Goal: Task Accomplishment & Management: Complete application form

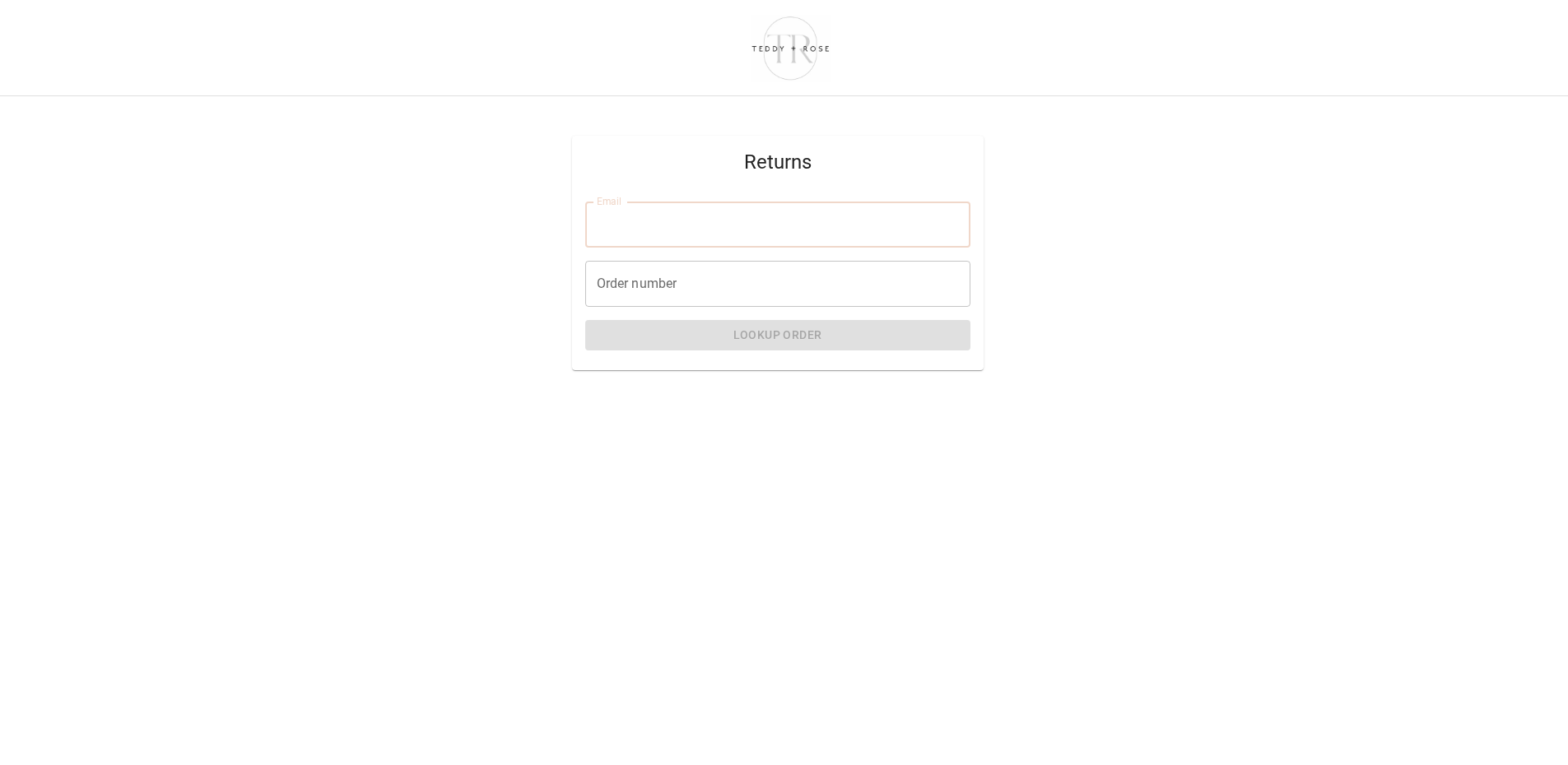
click at [822, 227] on input "Email" at bounding box center [778, 224] width 385 height 46
type input "**********"
click at [804, 291] on input "Order number" at bounding box center [778, 284] width 385 height 46
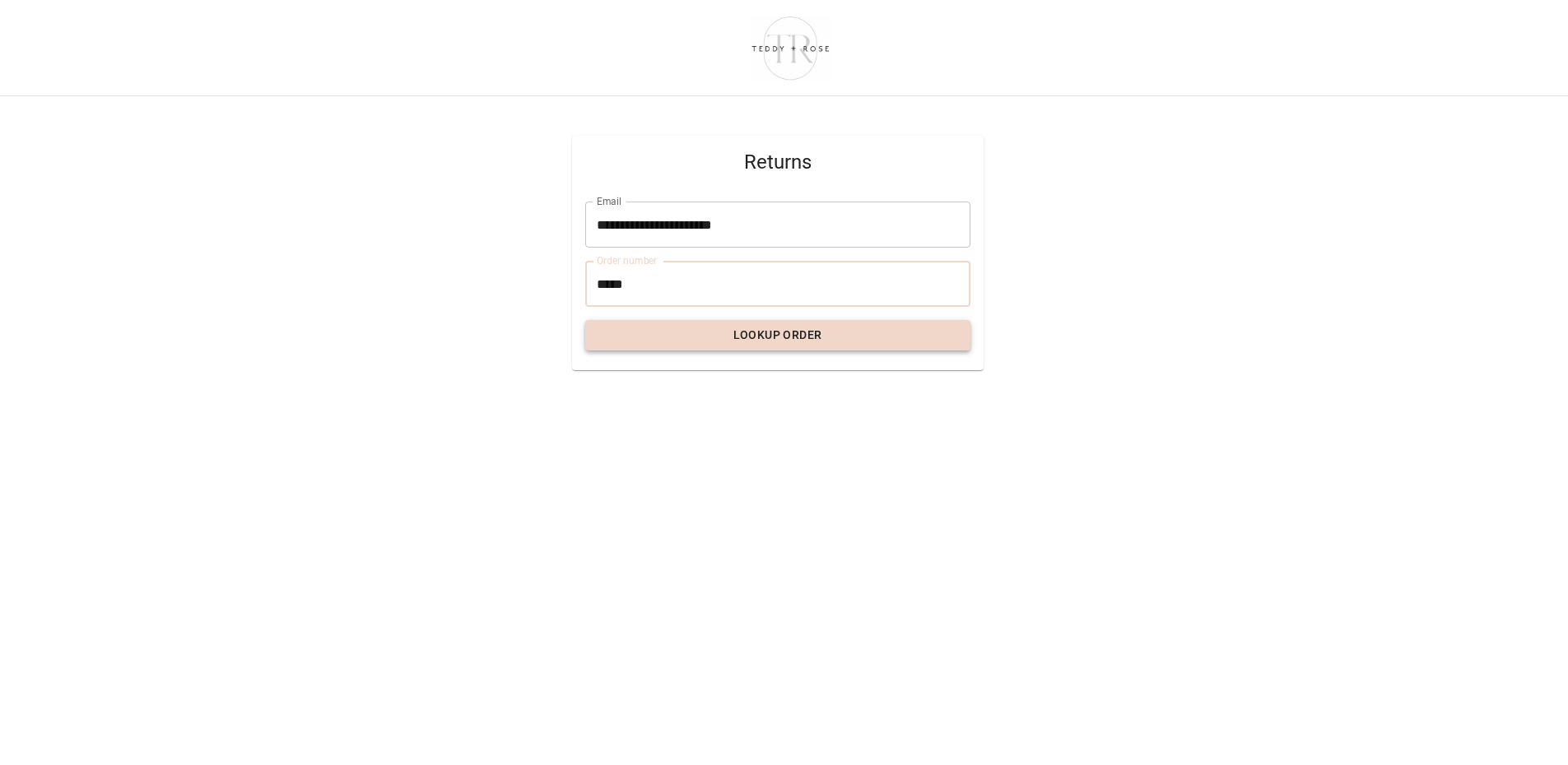
type input "*****"
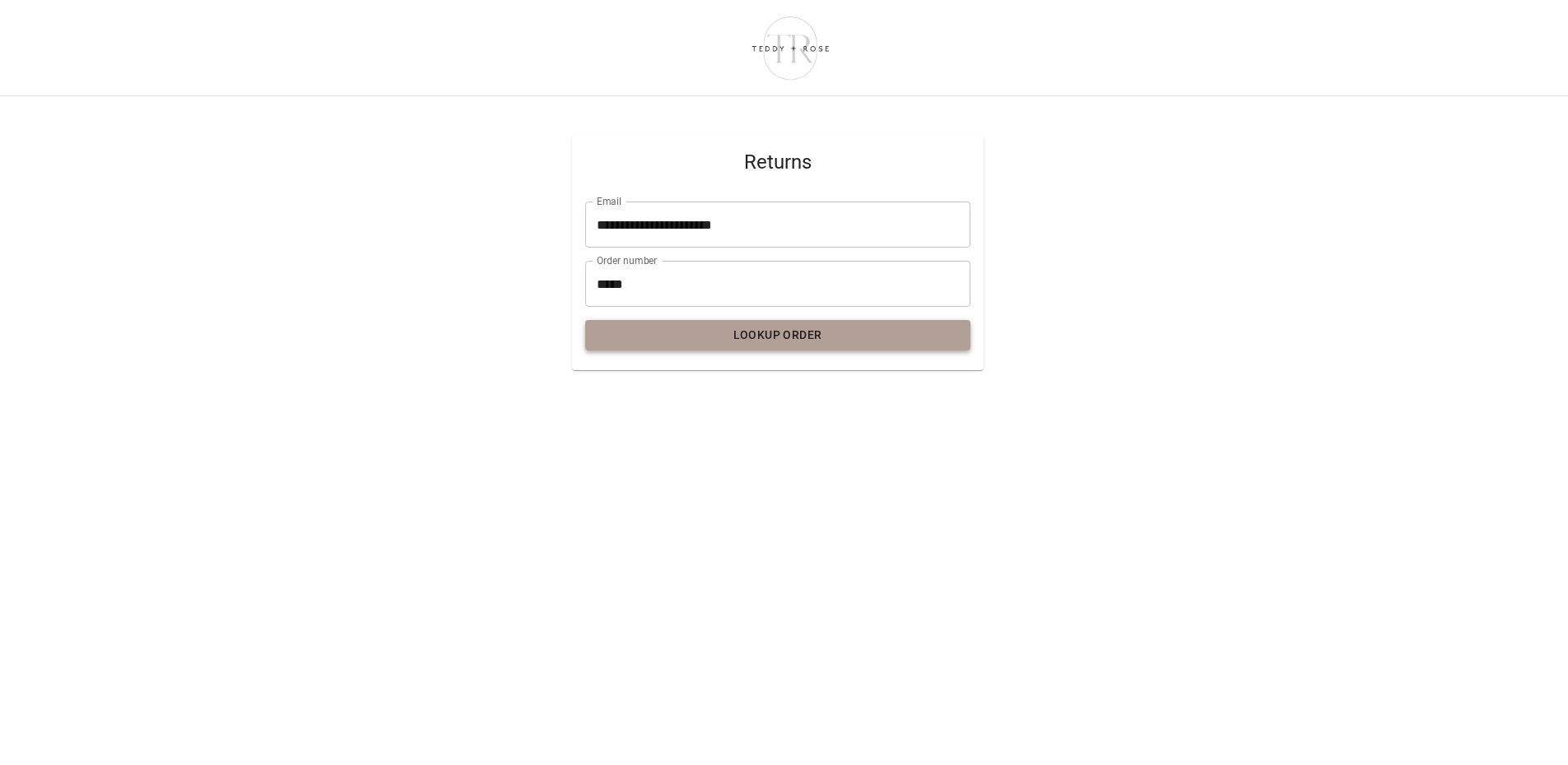
click at [730, 337] on button "Lookup Order" at bounding box center [778, 335] width 385 height 31
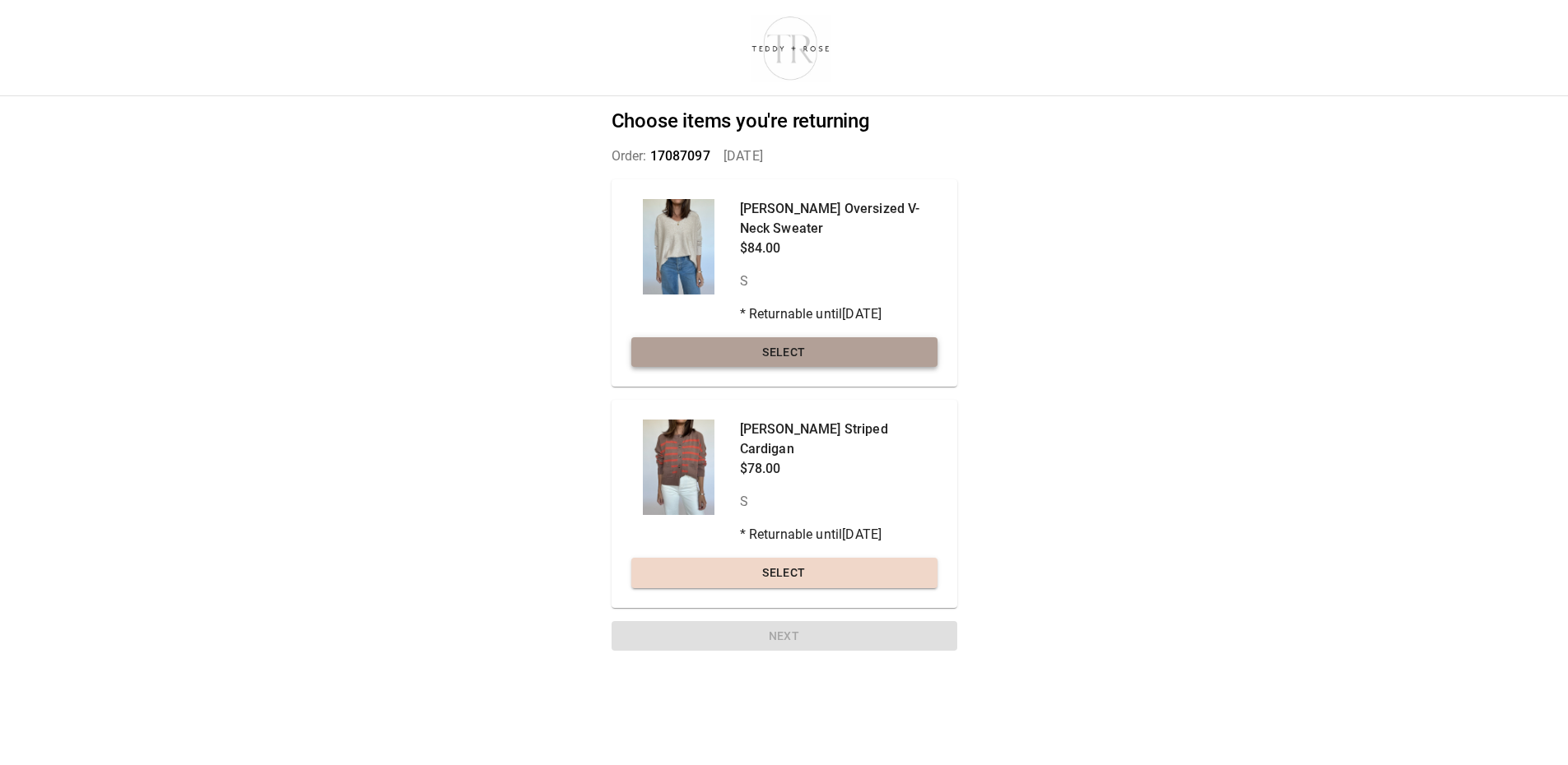
click at [826, 345] on button "Select" at bounding box center [784, 353] width 306 height 31
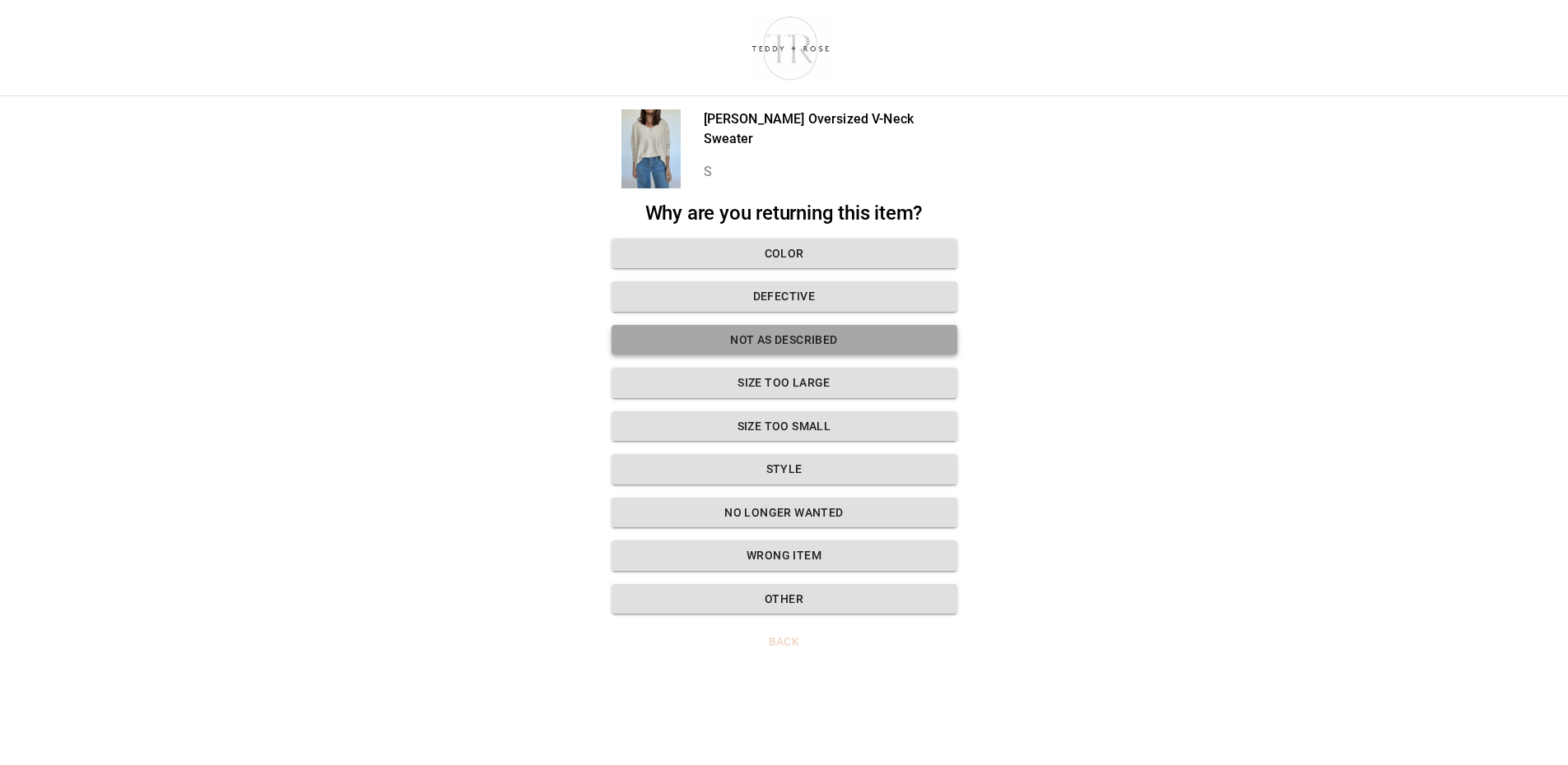
click at [759, 335] on button "Not as described" at bounding box center [784, 340] width 346 height 31
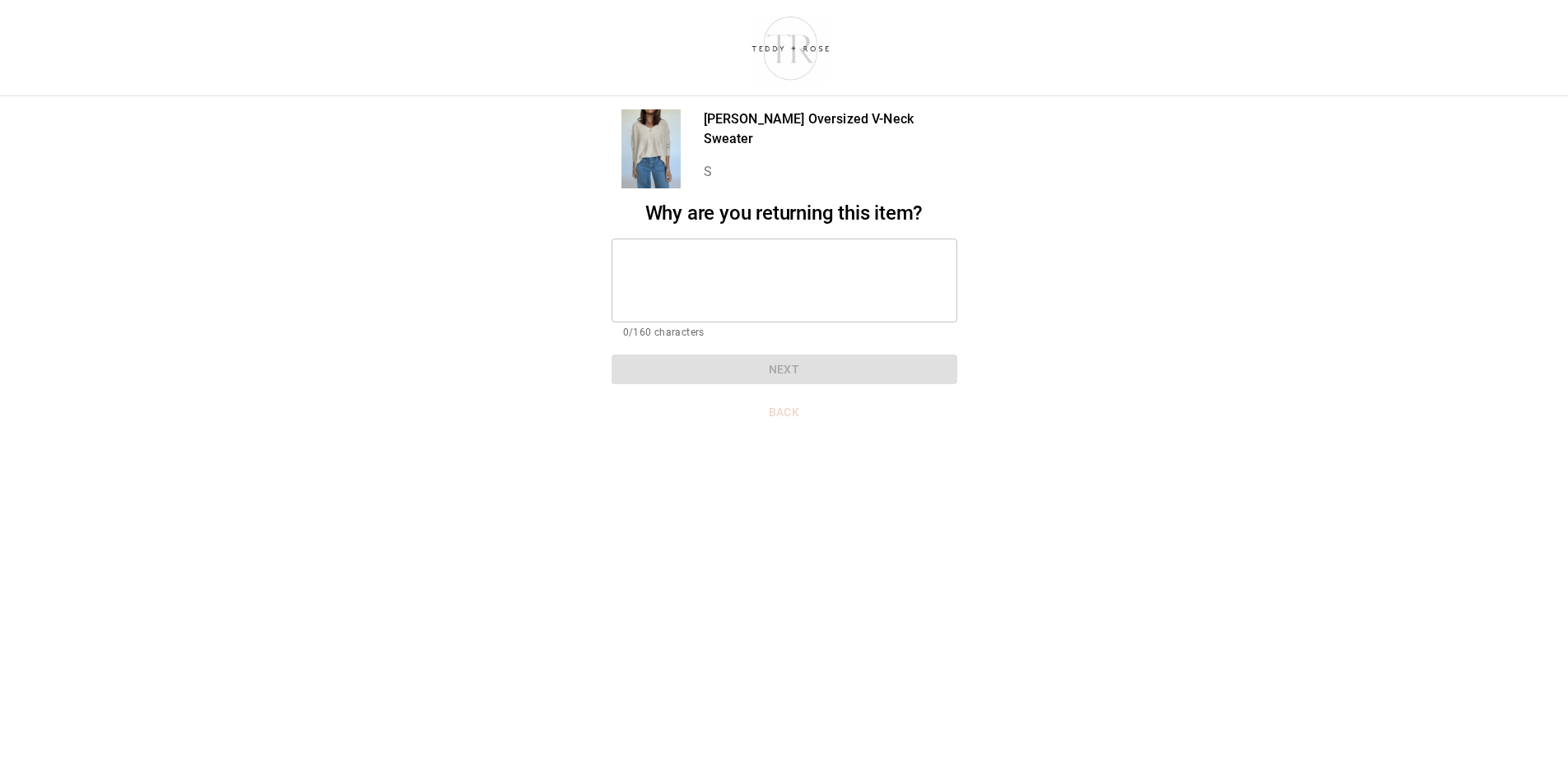
click at [795, 375] on div "Why are you returning this item? * ​ 0/160 characters Next" at bounding box center [784, 293] width 346 height 183
click at [763, 297] on textarea at bounding box center [784, 279] width 323 height 57
click at [773, 409] on button "Back" at bounding box center [784, 412] width 346 height 31
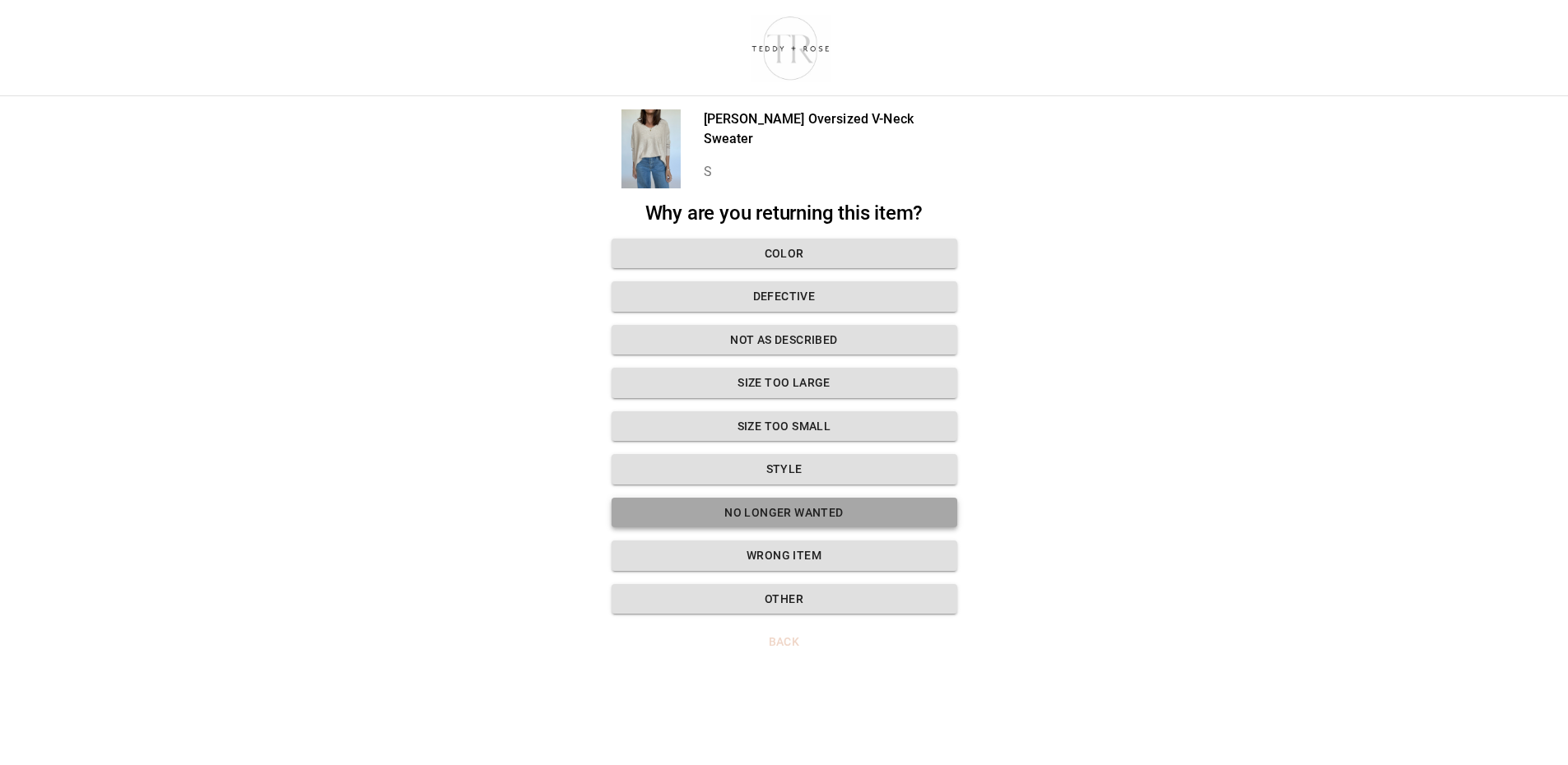
click at [775, 503] on button "No longer wanted" at bounding box center [784, 514] width 346 height 31
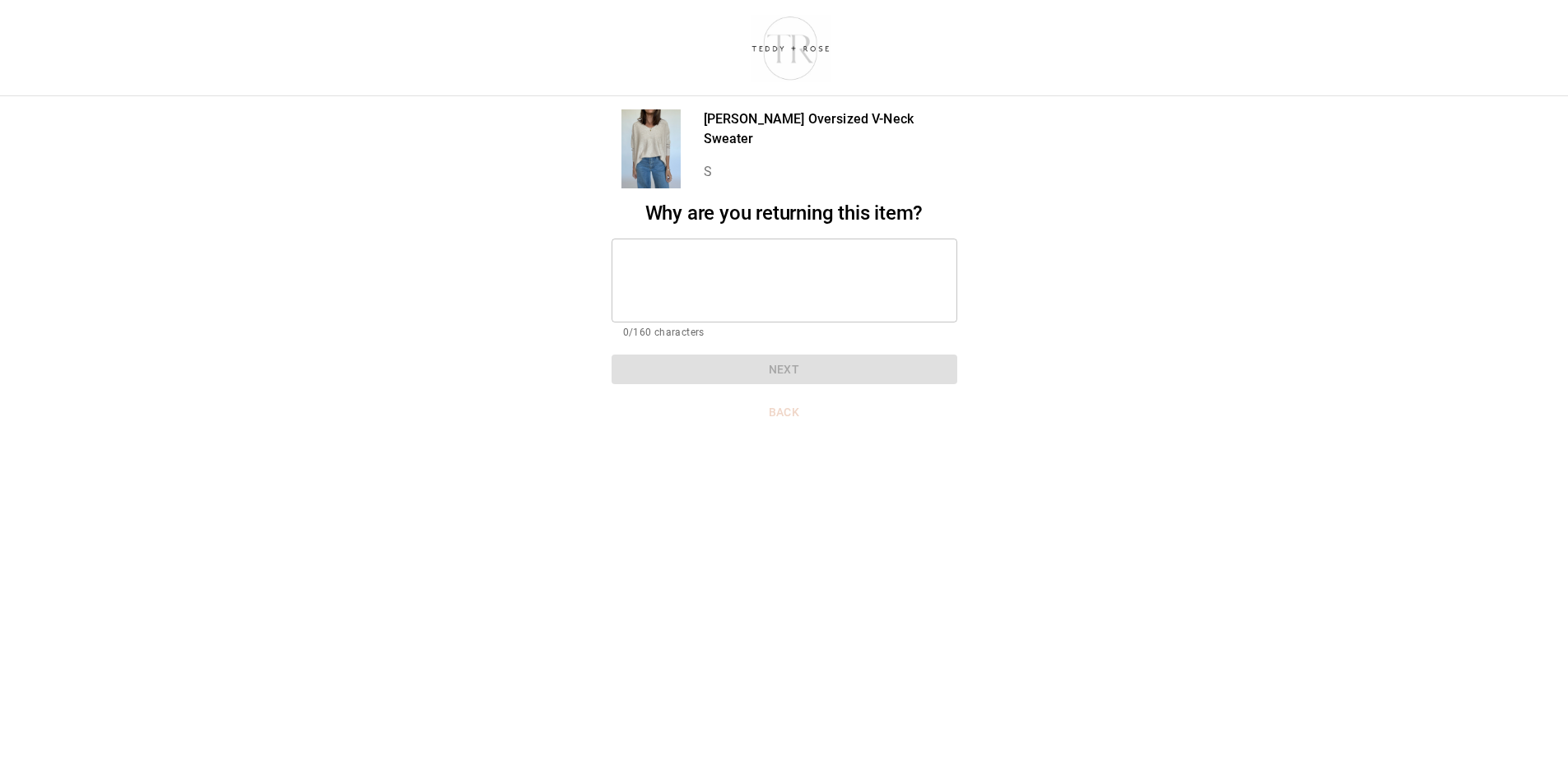
click at [790, 266] on textarea at bounding box center [784, 279] width 323 height 57
click at [782, 369] on div "Why are you returning this item? * ​ 0/160 characters Next" at bounding box center [784, 293] width 346 height 183
click at [774, 290] on textarea at bounding box center [784, 279] width 323 height 57
type textarea "**********"
click at [821, 376] on button "Next" at bounding box center [784, 370] width 346 height 31
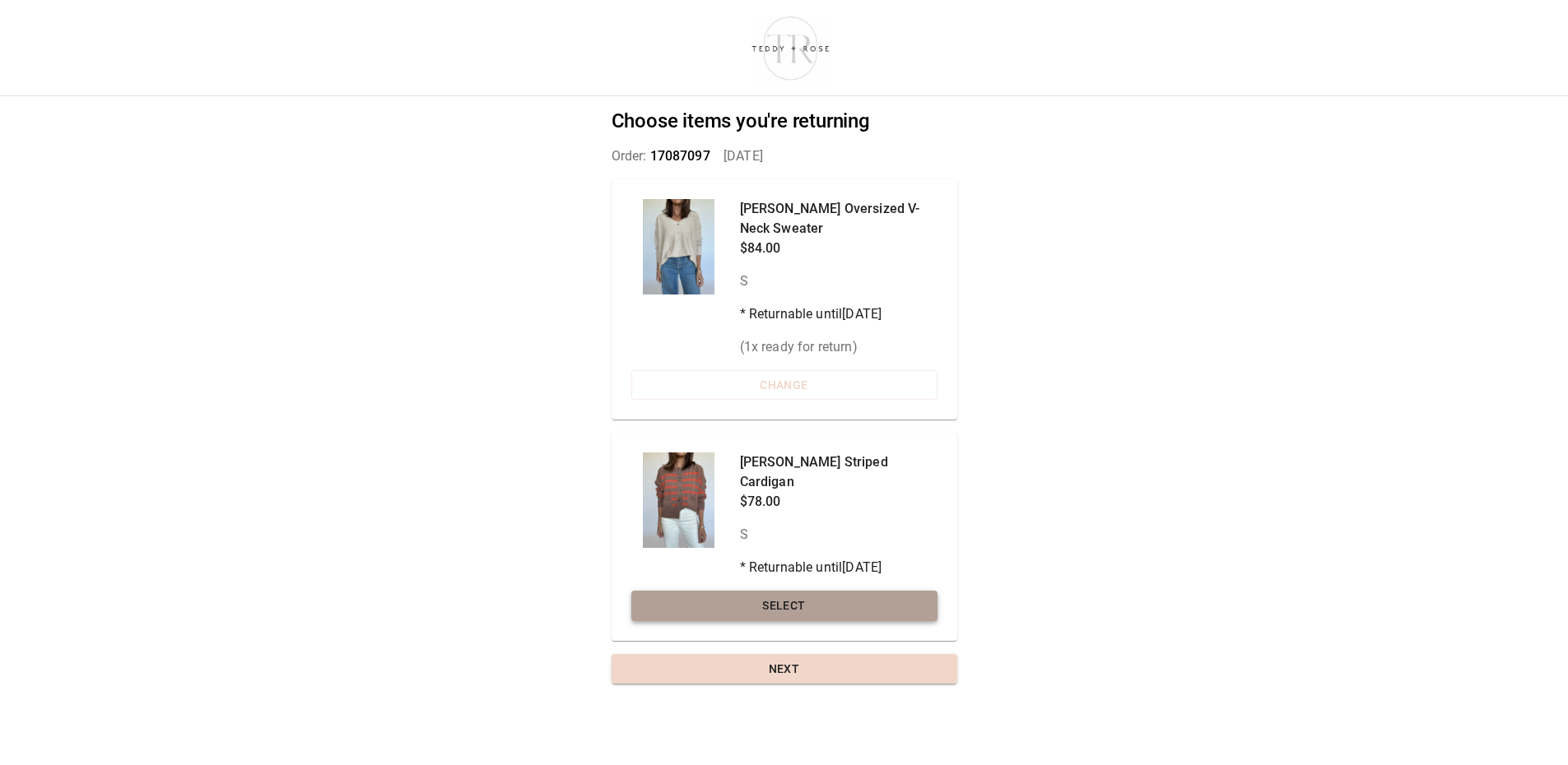
click at [791, 591] on button "Select" at bounding box center [784, 606] width 306 height 31
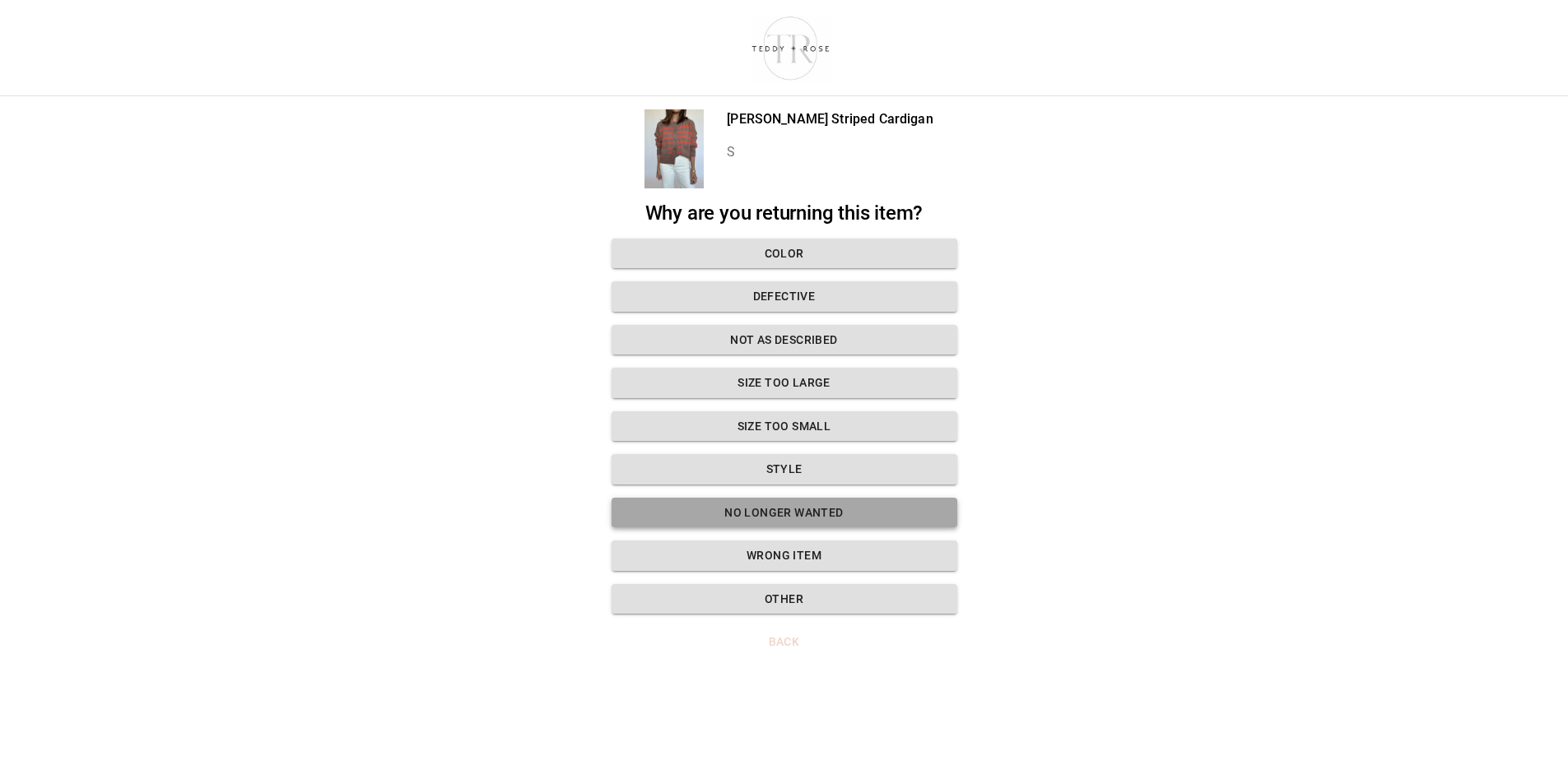
click at [715, 517] on button "No longer wanted" at bounding box center [784, 514] width 346 height 31
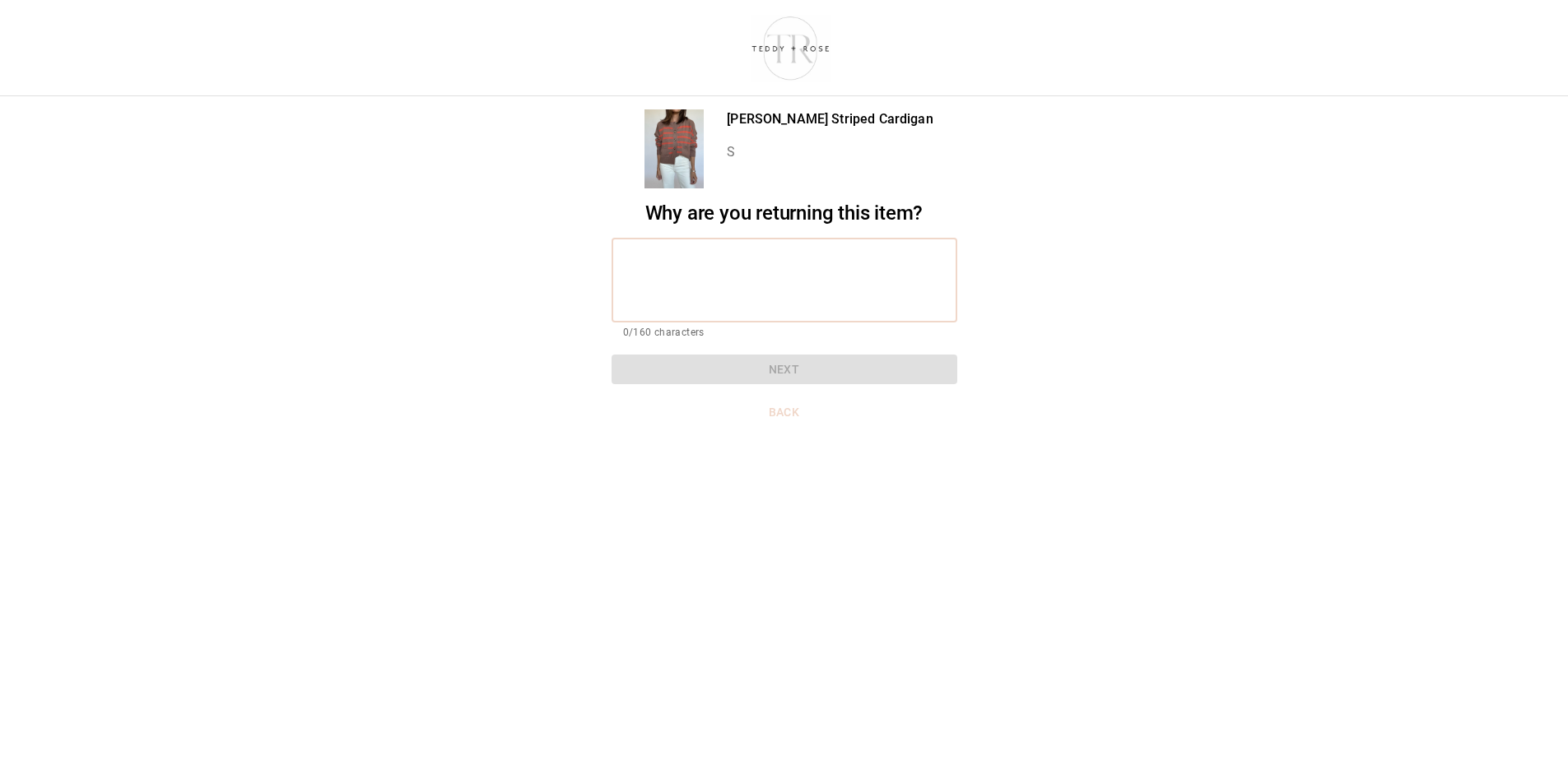
click at [640, 282] on textarea at bounding box center [784, 279] width 323 height 57
type textarea "*********"
click at [818, 377] on button "Next" at bounding box center [784, 370] width 346 height 31
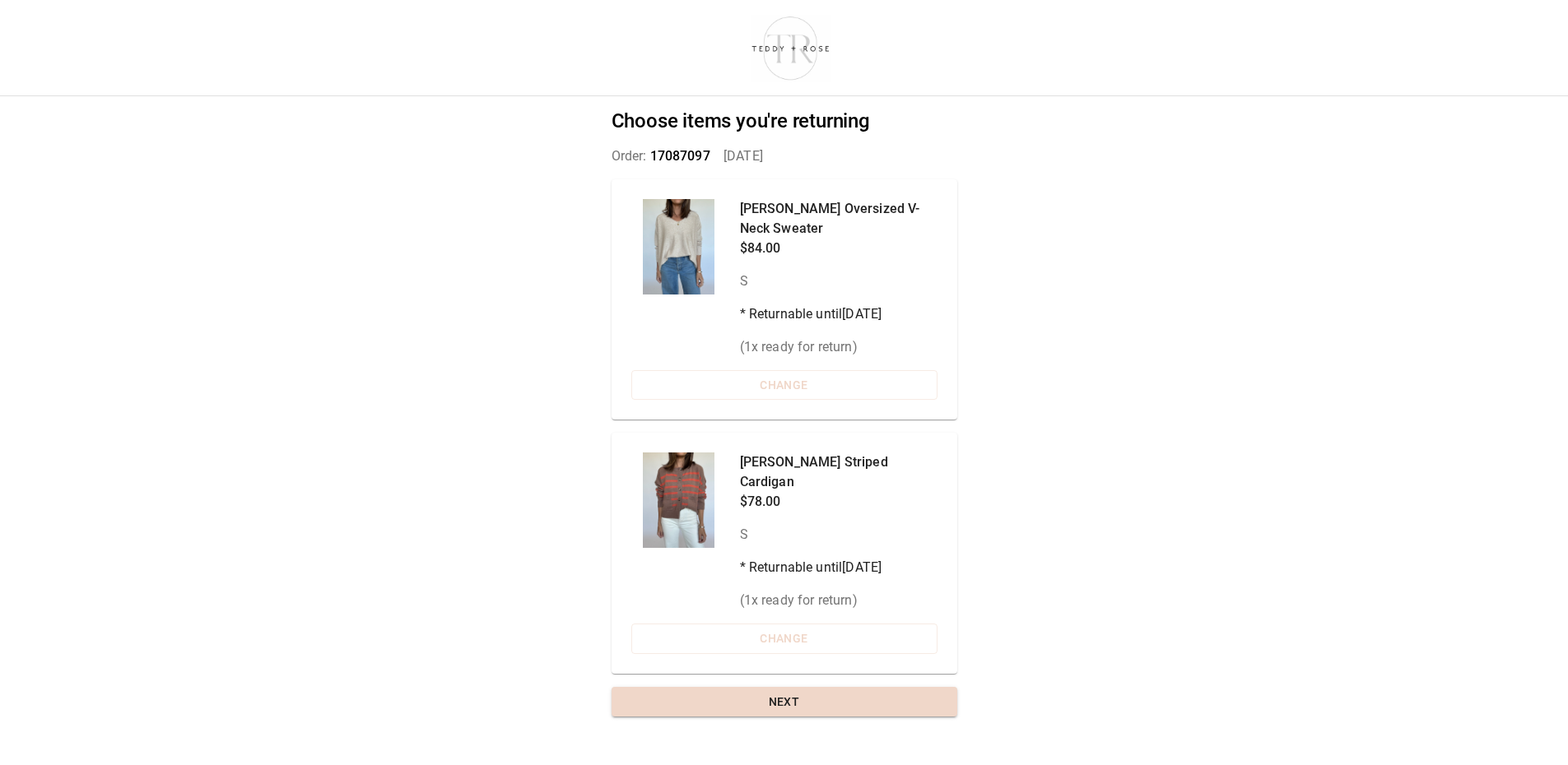
scroll to position [13, 0]
click at [767, 687] on button "Next" at bounding box center [784, 702] width 346 height 31
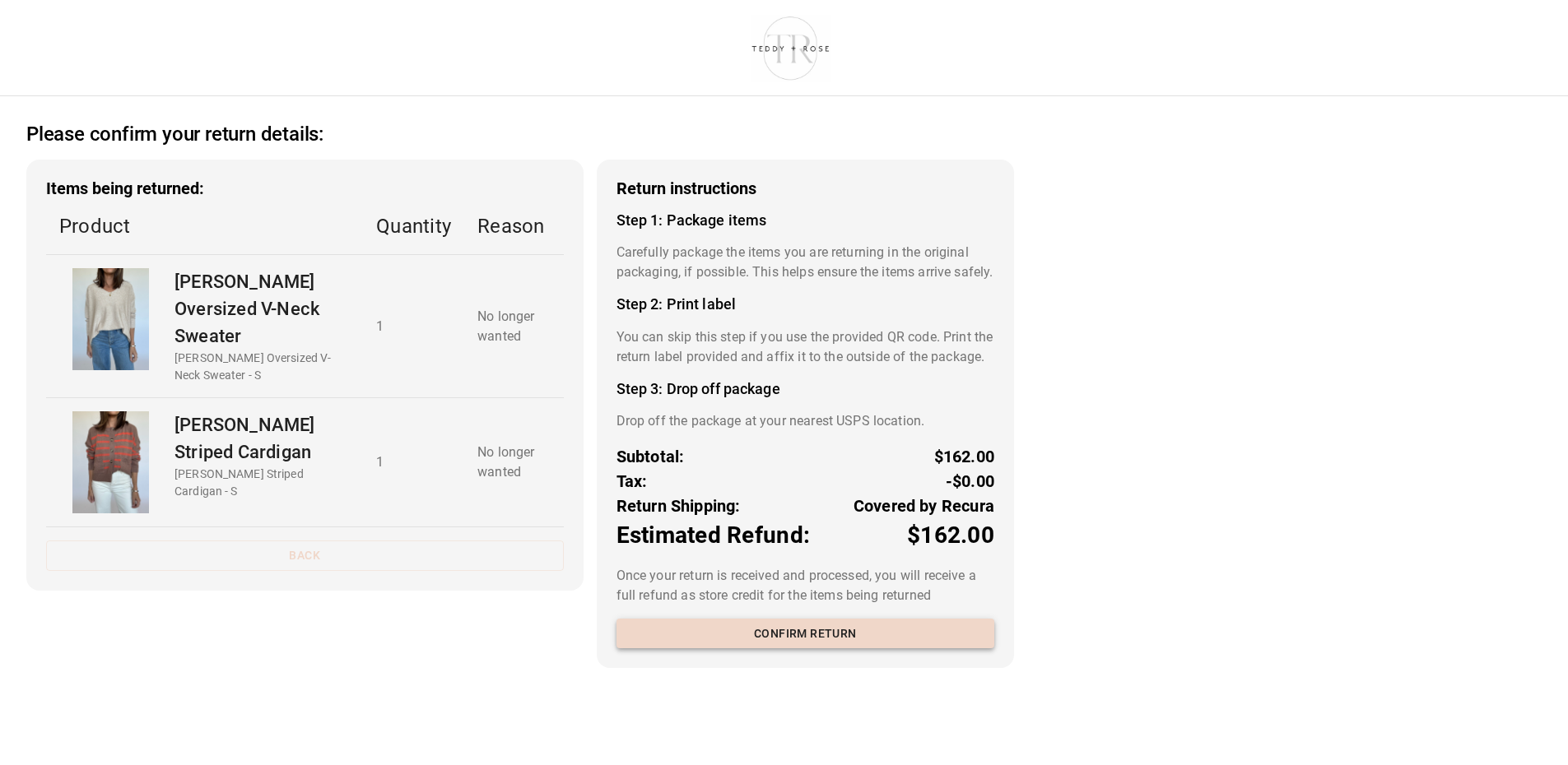
click at [745, 649] on button "Confirm return" at bounding box center [806, 634] width 378 height 31
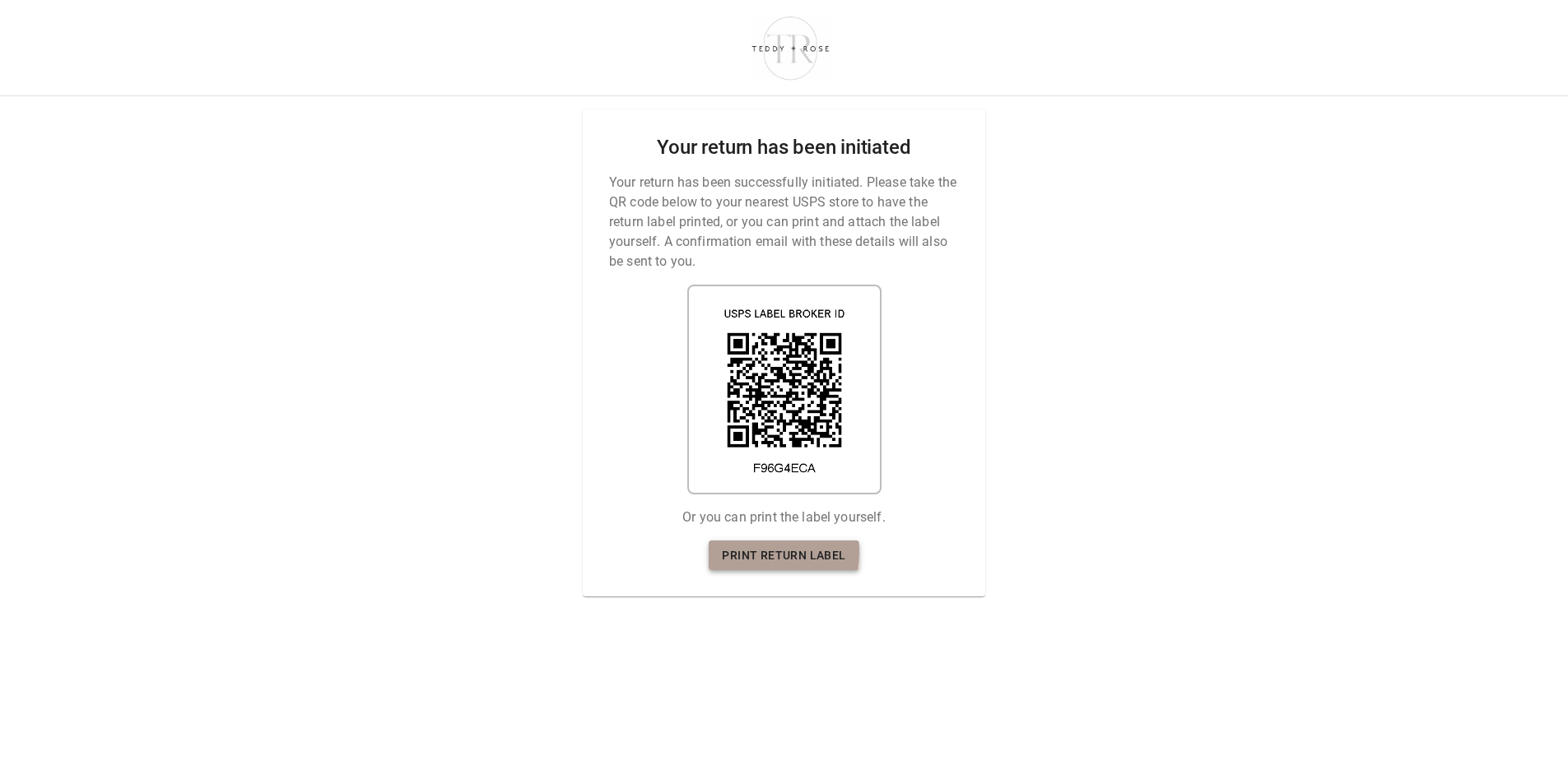
click at [733, 541] on link "Print return label" at bounding box center [783, 556] width 149 height 31
